Goal: Task Accomplishment & Management: Manage account settings

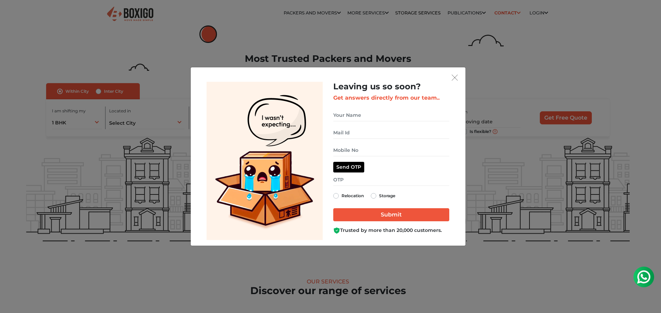
click at [454, 82] on div "Leaving us so soon? Get answers directly from our team.. Send OTP Relocation St…" at bounding box center [391, 161] width 126 height 159
click at [454, 80] on img "get free quote dialog" at bounding box center [454, 78] width 6 height 6
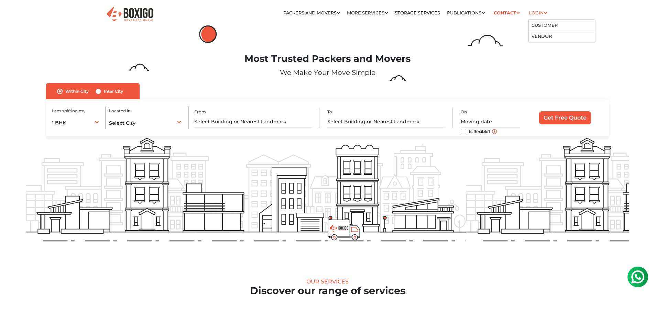
click at [532, 13] on link "Login" at bounding box center [538, 12] width 19 height 5
click at [537, 25] on link "Customer" at bounding box center [545, 25] width 26 height 5
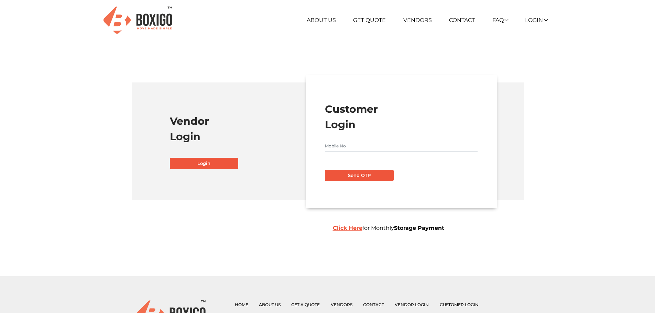
click at [341, 148] on input "text" at bounding box center [401, 146] width 153 height 11
type input "9"
